Goal: Answer question/provide support: Share knowledge or assist other users

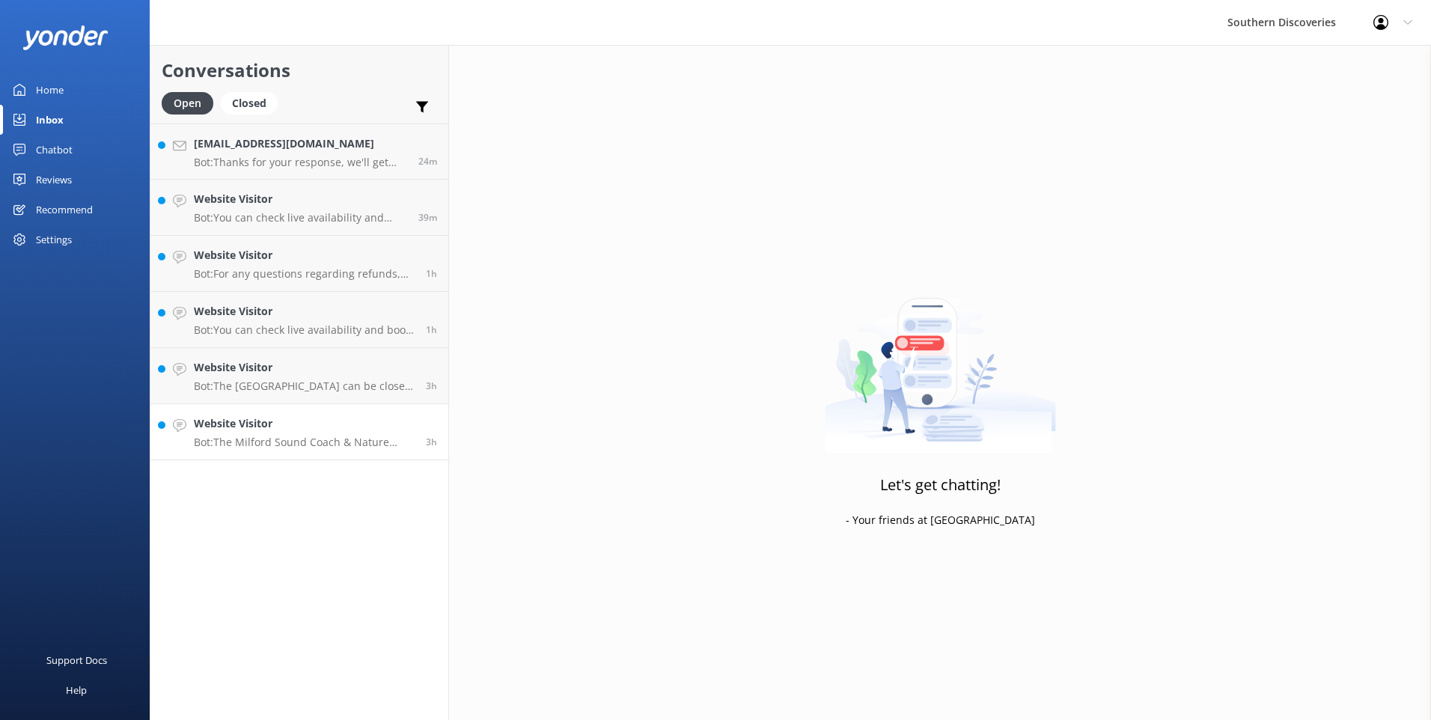
click at [256, 443] on p "Bot: The Milford Sound Coach & Nature Cruise is a day trip lasting 12.5 hours w…" at bounding box center [304, 442] width 221 height 13
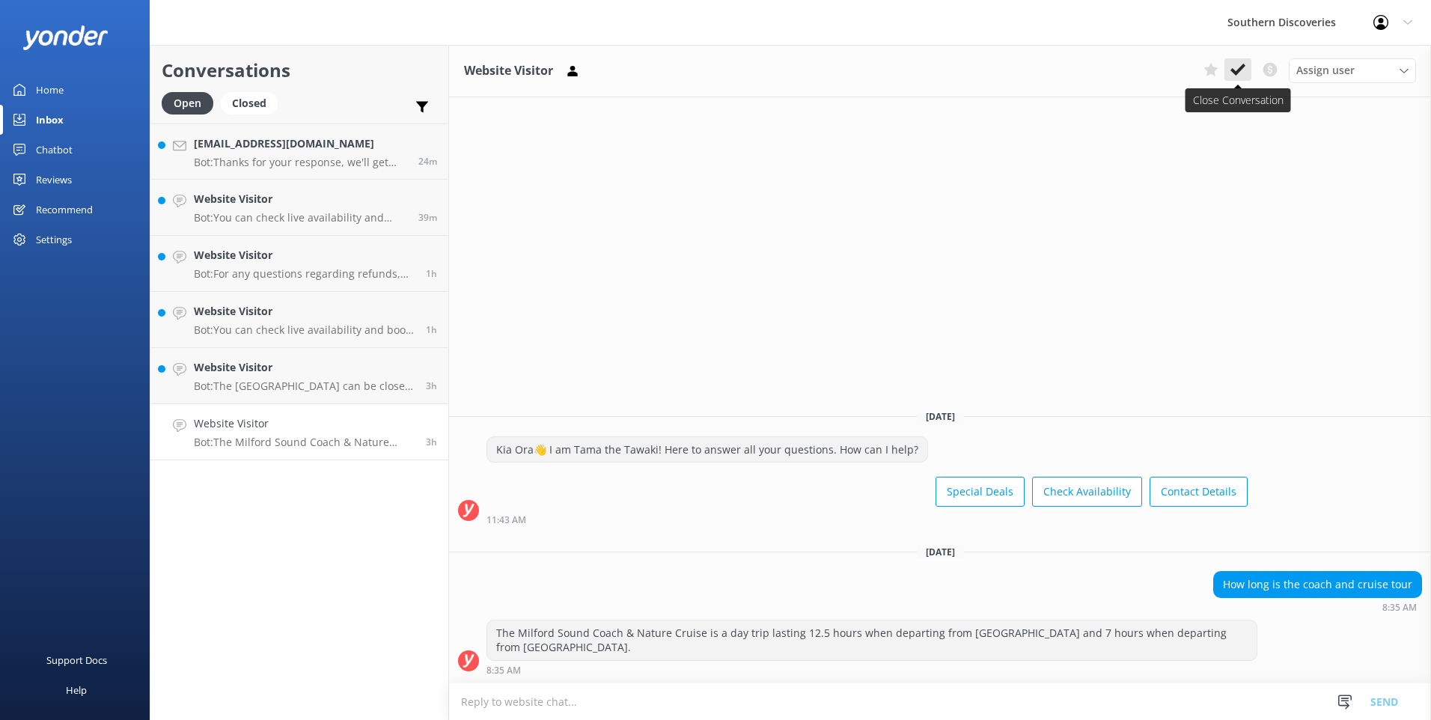
click at [1240, 74] on icon at bounding box center [1237, 69] width 15 height 15
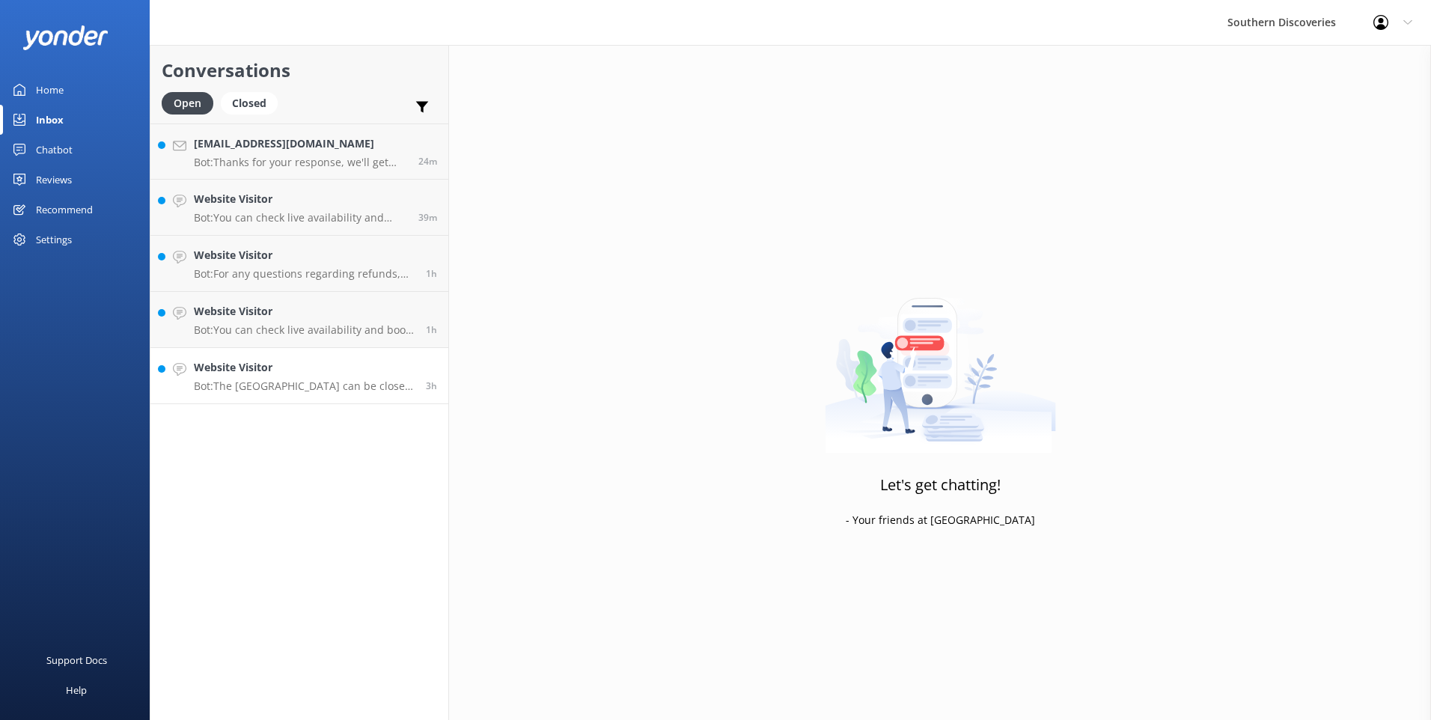
drag, startPoint x: 273, startPoint y: 373, endPoint x: 280, endPoint y: 367, distance: 9.0
click at [274, 372] on h4 "Website Visitor" at bounding box center [304, 367] width 221 height 16
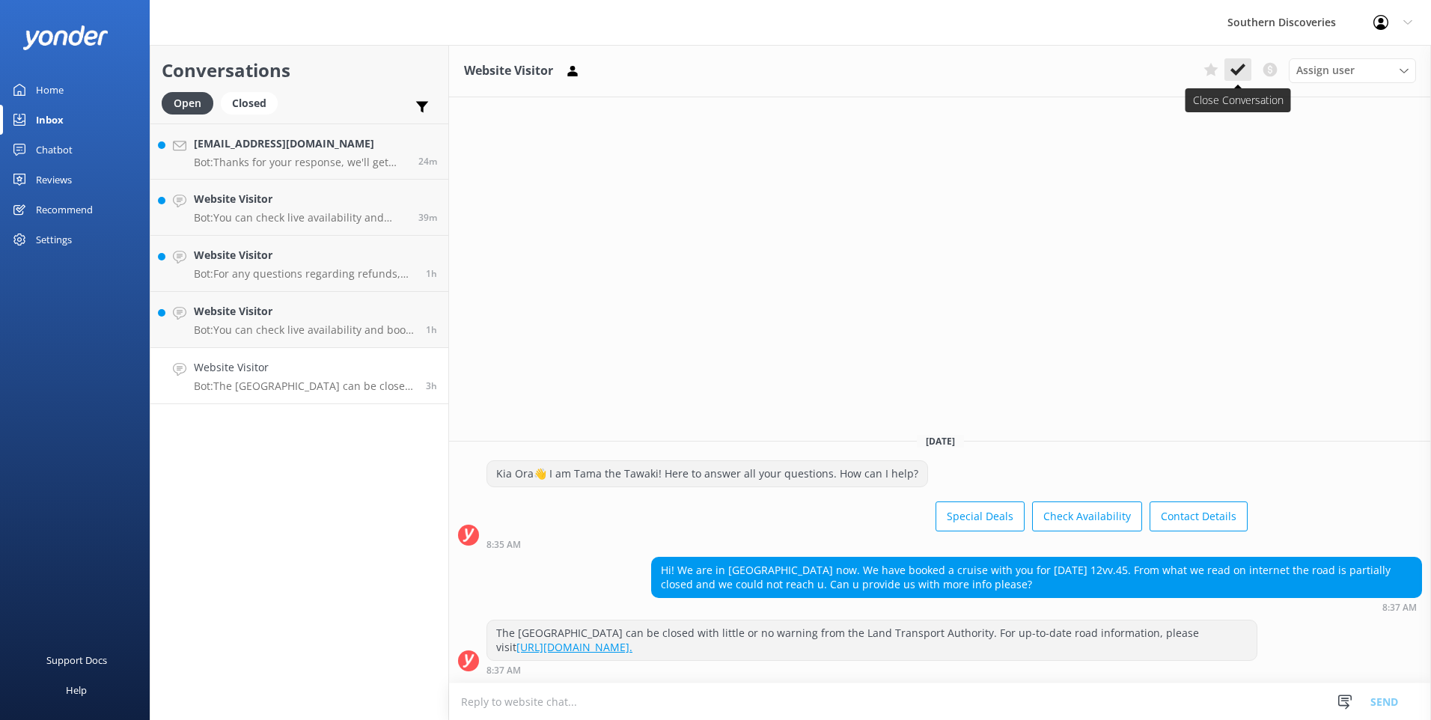
click at [1238, 63] on icon at bounding box center [1237, 69] width 15 height 15
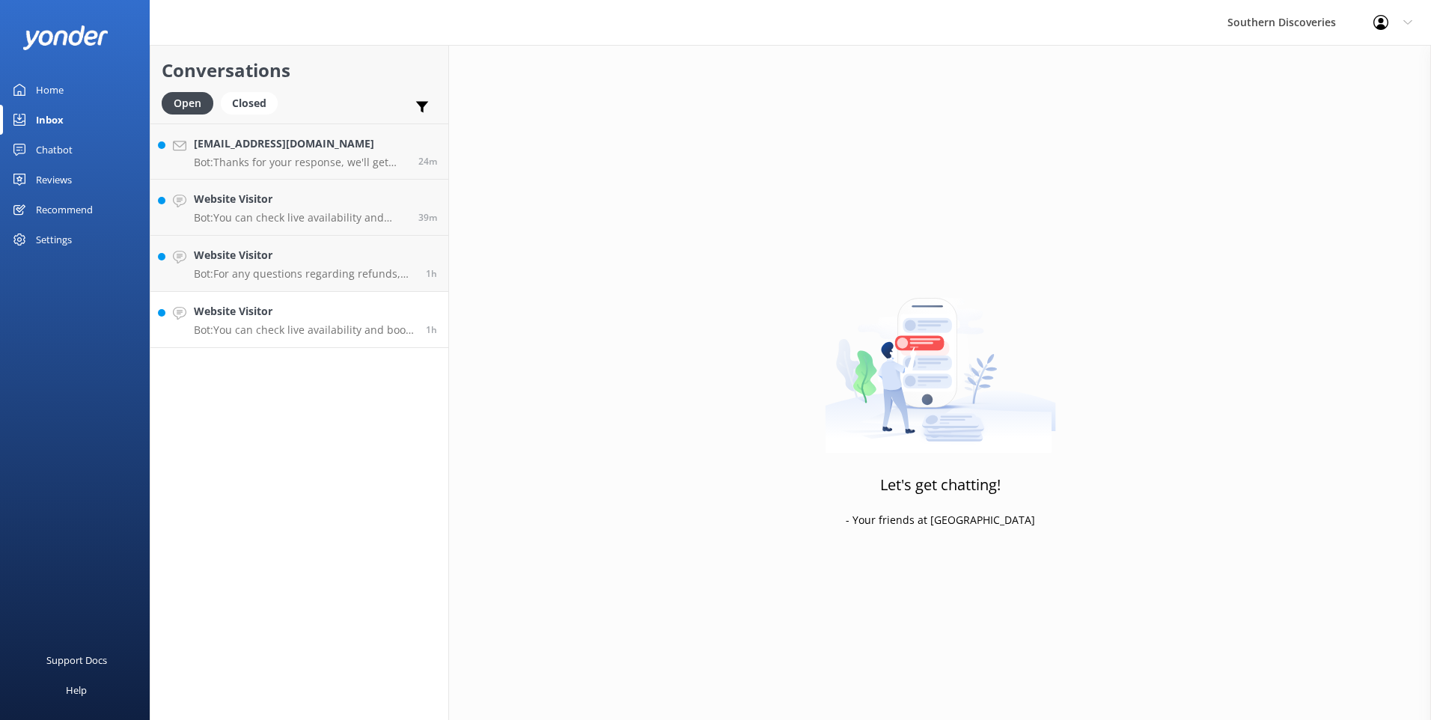
click at [387, 342] on link "Website Visitor Bot: You can check live availability and book your Milford Soun…" at bounding box center [299, 320] width 298 height 56
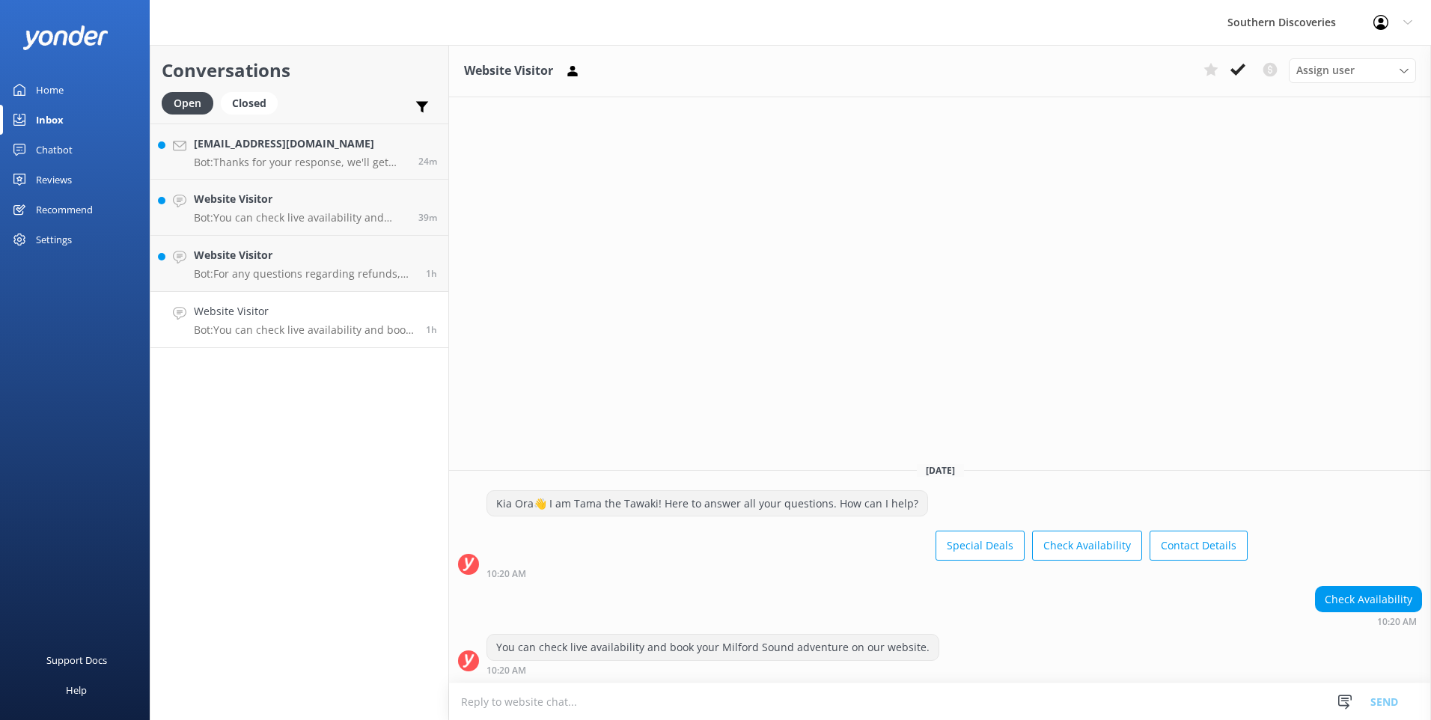
drag, startPoint x: 1238, startPoint y: 72, endPoint x: 979, endPoint y: 150, distance: 271.3
click at [1238, 72] on use at bounding box center [1237, 70] width 15 height 12
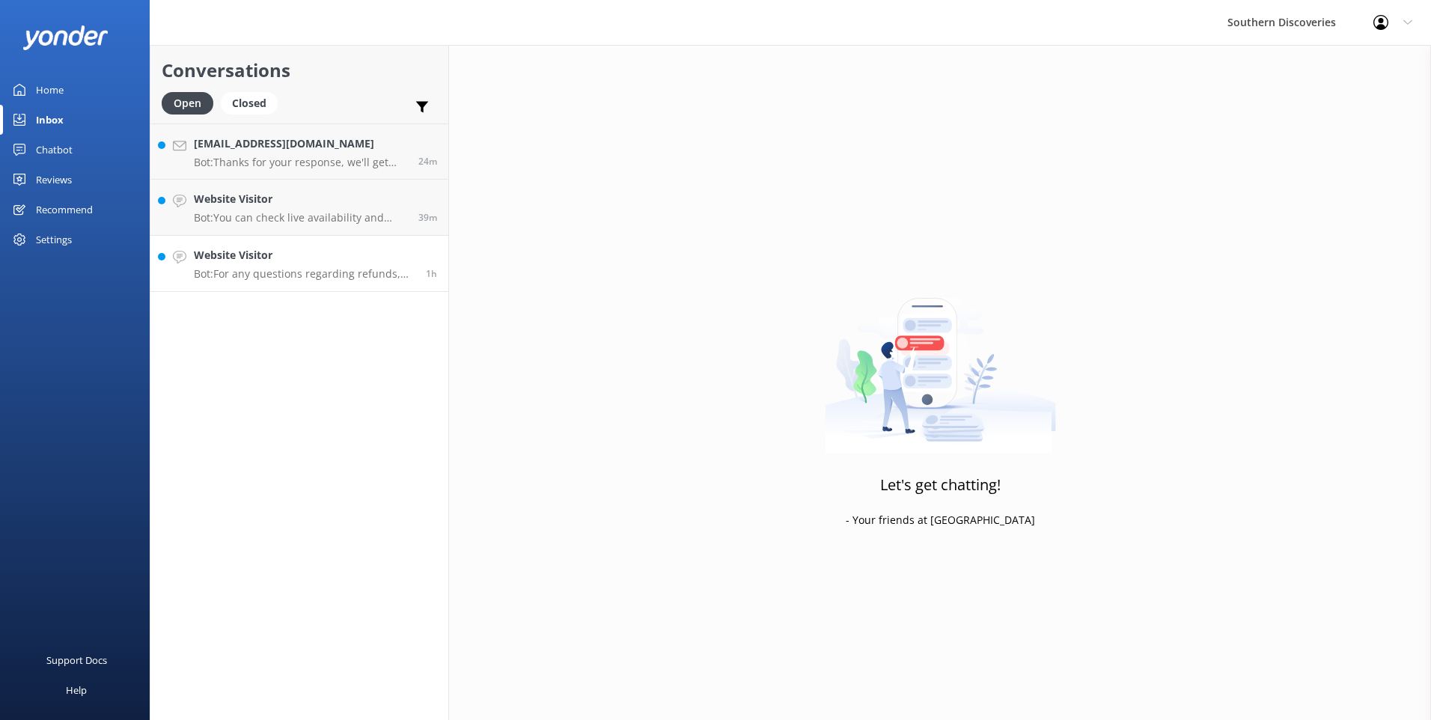
drag, startPoint x: 332, startPoint y: 272, endPoint x: 355, endPoint y: 263, distance: 25.3
click at [333, 271] on p "Bot: For any questions regarding refunds, please contact us directly: Southern …" at bounding box center [304, 273] width 221 height 13
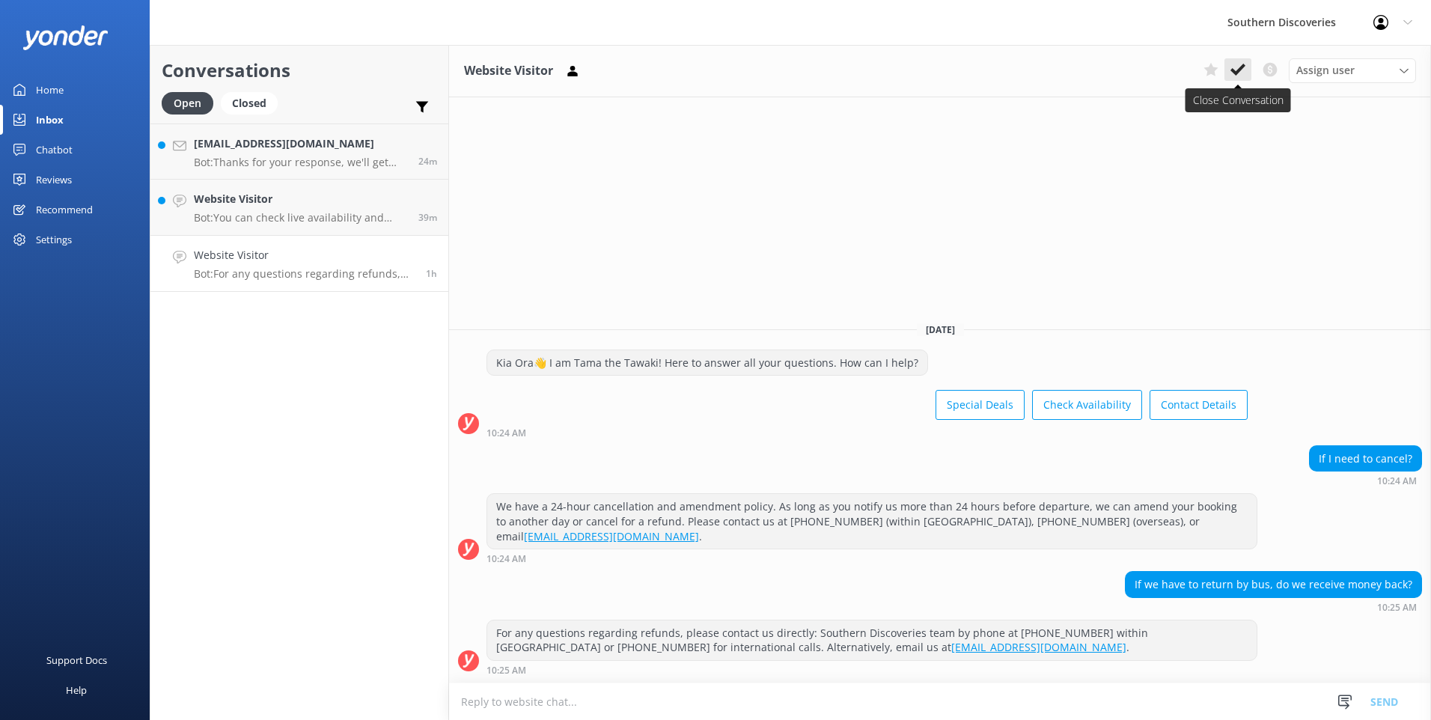
click at [1237, 64] on icon at bounding box center [1237, 69] width 15 height 15
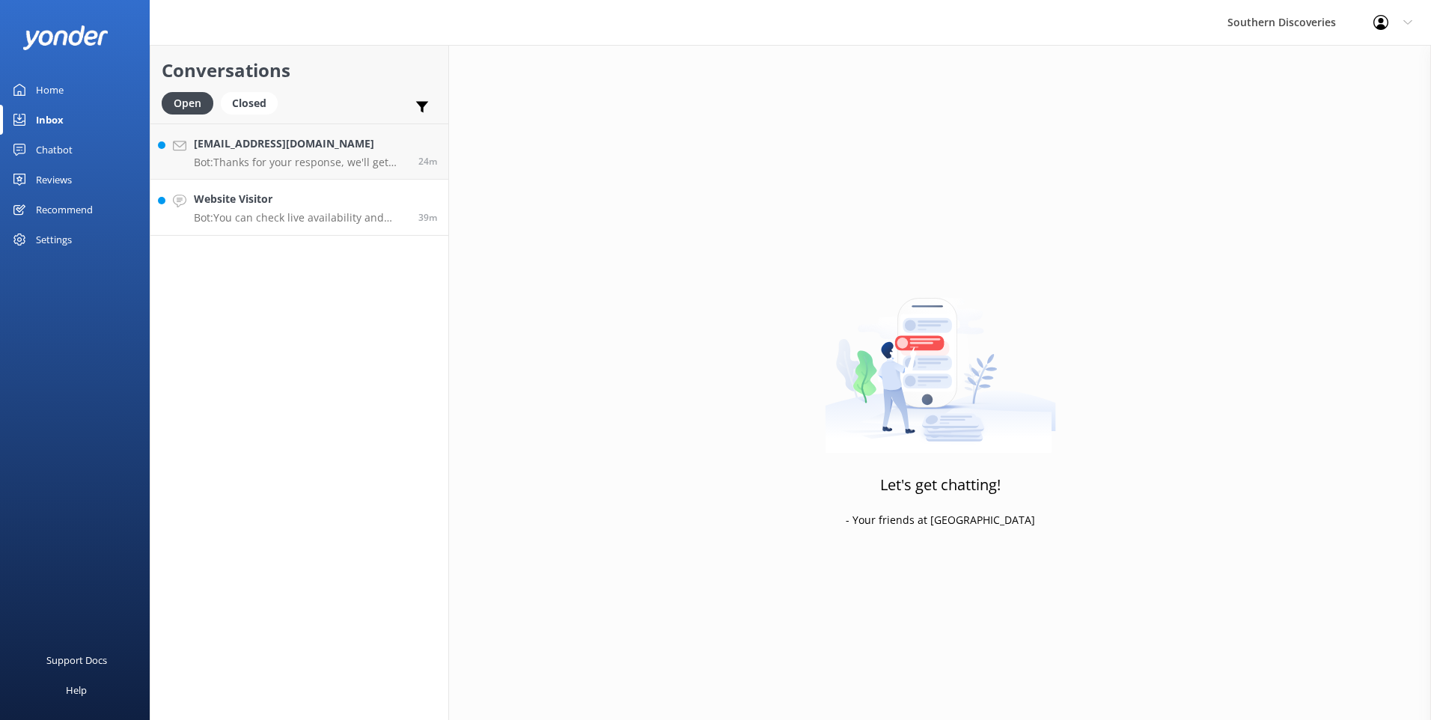
click at [382, 221] on p "Bot: You can check live availability and book your Milford Sound adventure on o…" at bounding box center [300, 217] width 213 height 13
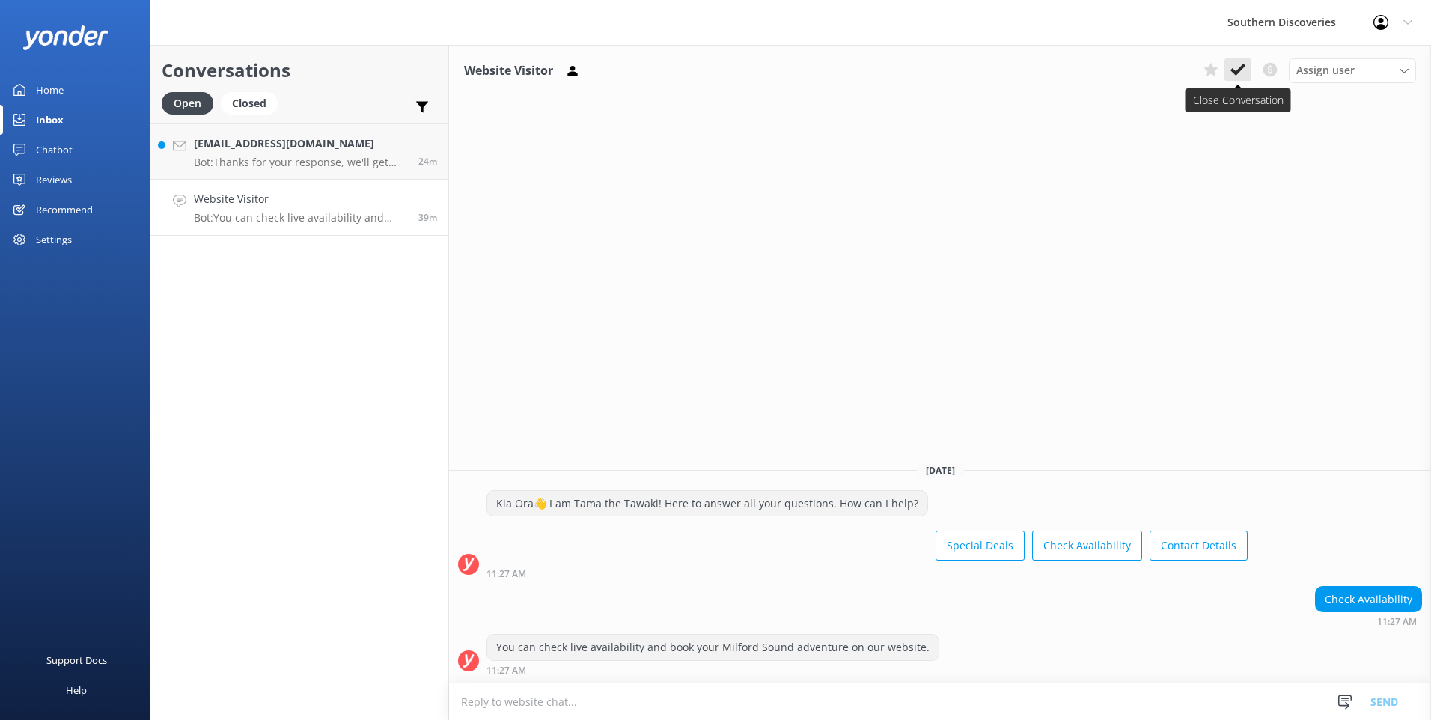
click at [1234, 70] on icon at bounding box center [1237, 69] width 15 height 15
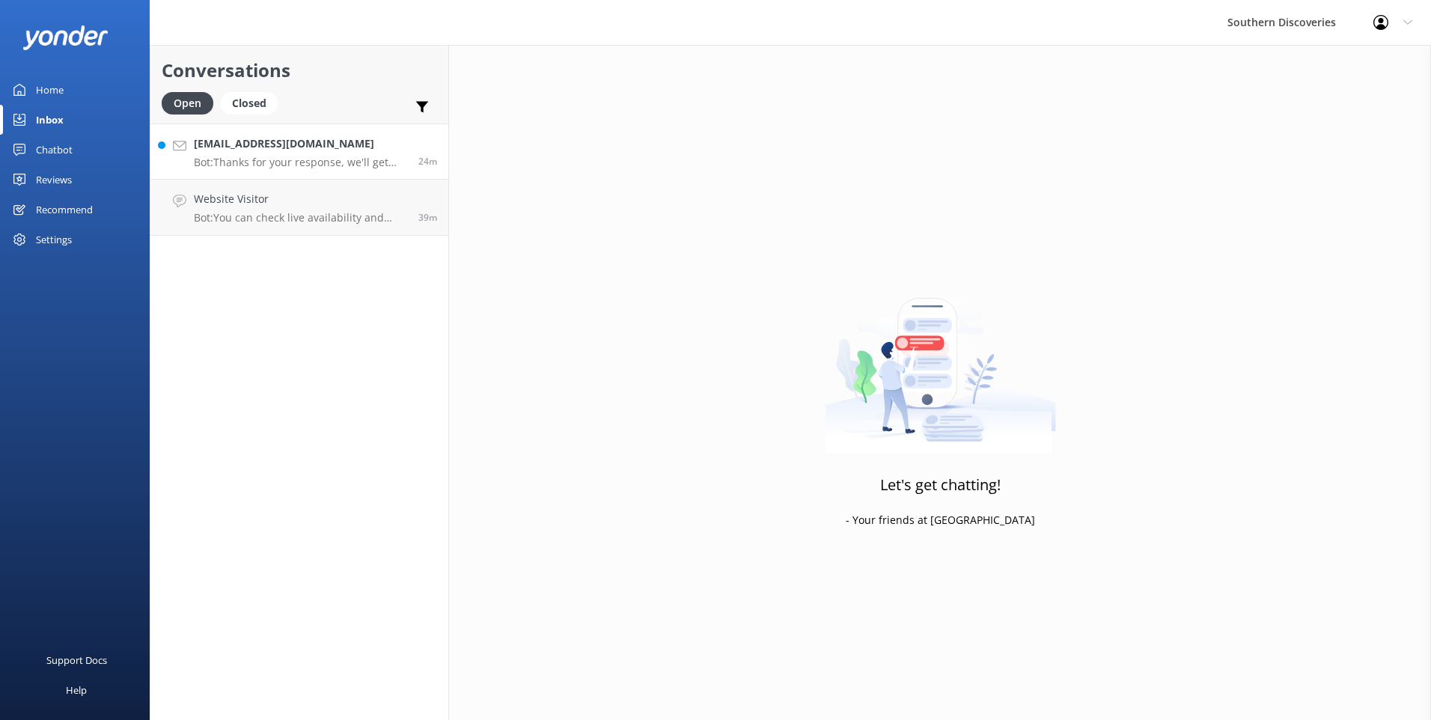
click at [348, 172] on link "[EMAIL_ADDRESS][DOMAIN_NAME] Bot: Thanks for your response, we'll get back to y…" at bounding box center [299, 151] width 298 height 56
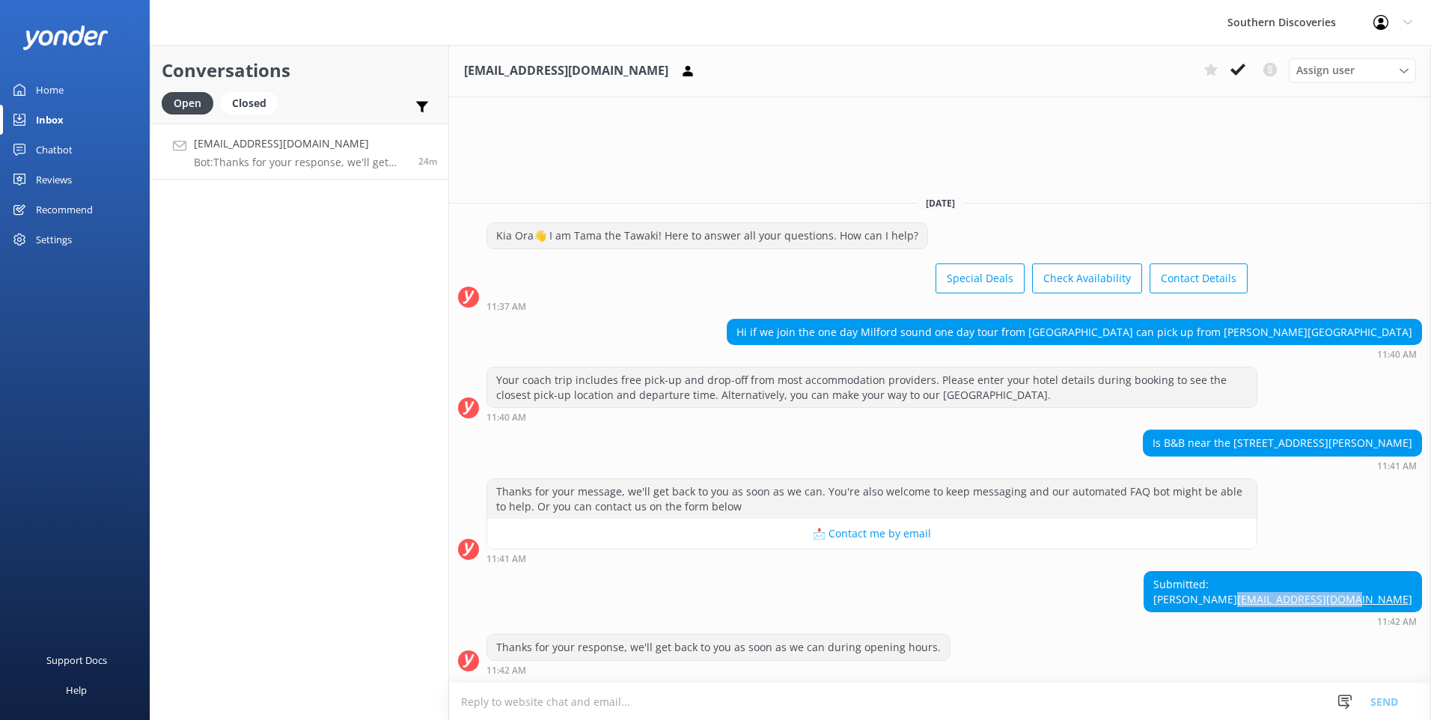
drag, startPoint x: 1296, startPoint y: 602, endPoint x: 1416, endPoint y: 601, distance: 119.7
click at [1416, 601] on div "Submitted: [PERSON_NAME] [EMAIL_ADDRESS][DOMAIN_NAME]" at bounding box center [1282, 592] width 277 height 40
copy link "[EMAIL_ADDRESS][DOMAIN_NAME]"
click at [1238, 68] on icon at bounding box center [1237, 69] width 15 height 15
